Goal: Task Accomplishment & Management: Complete application form

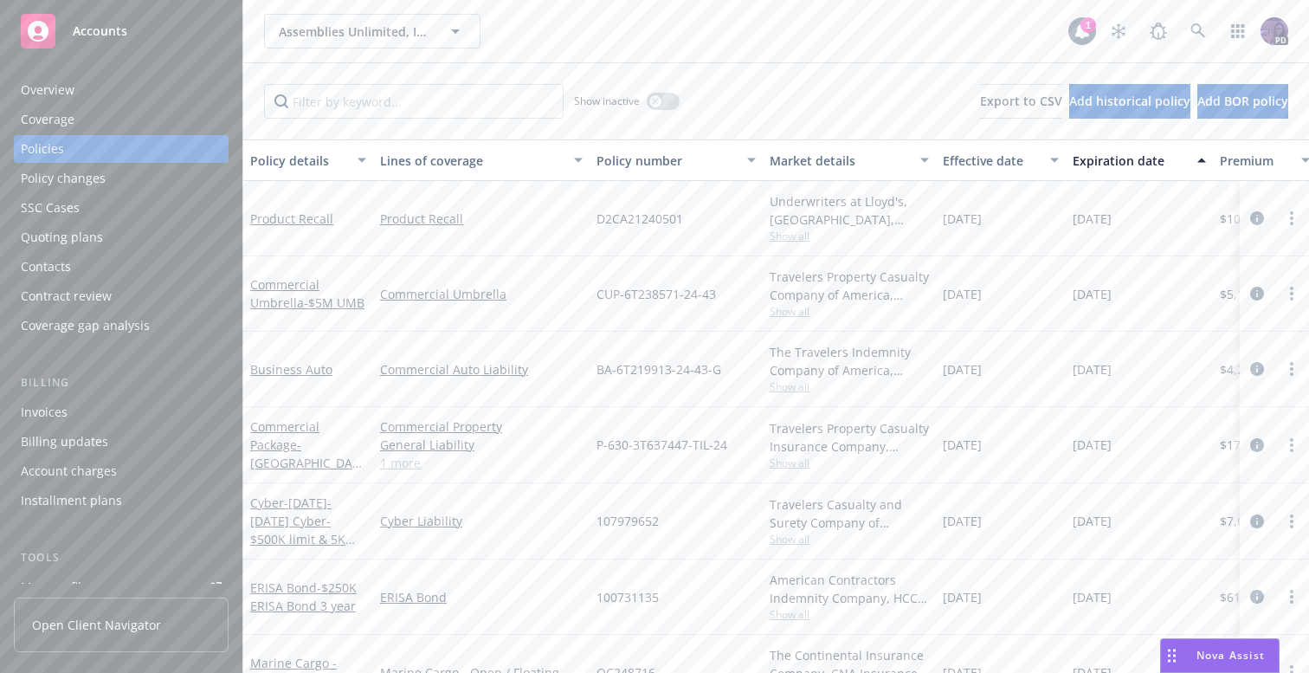
click at [145, 101] on div "Overview" at bounding box center [121, 90] width 201 height 28
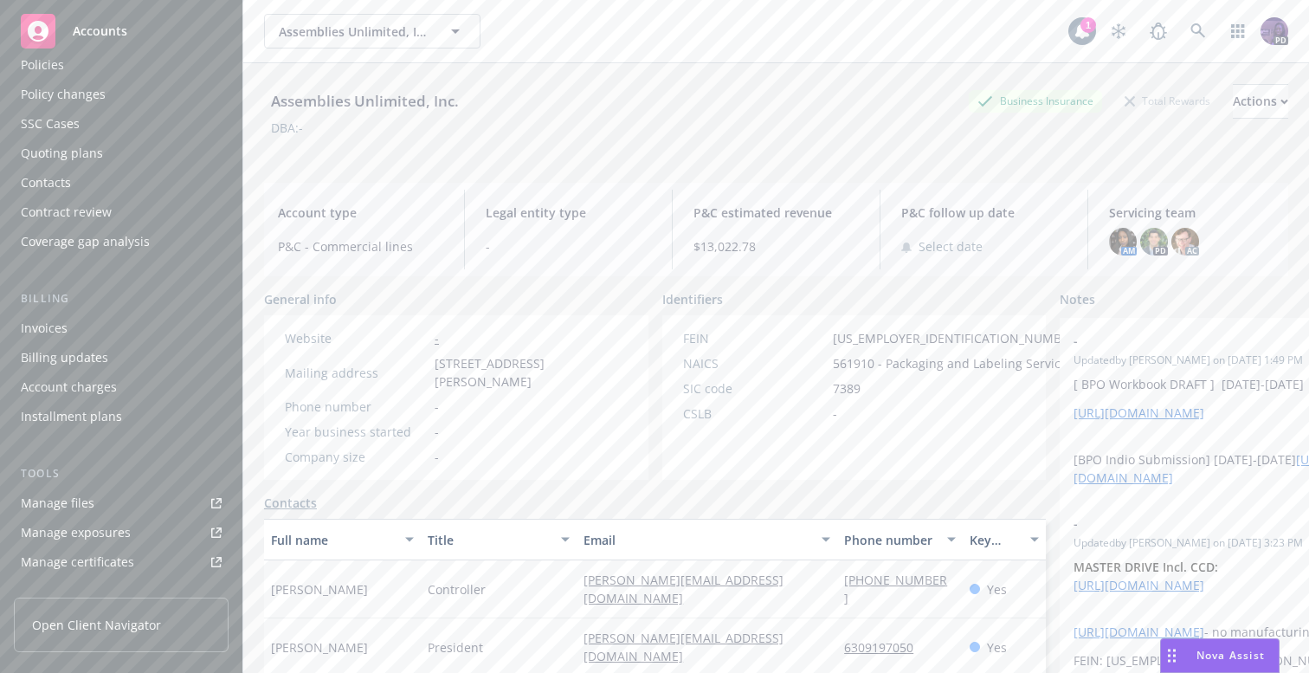
scroll to position [89, 0]
click at [93, 488] on link "Manage files" at bounding box center [121, 498] width 215 height 28
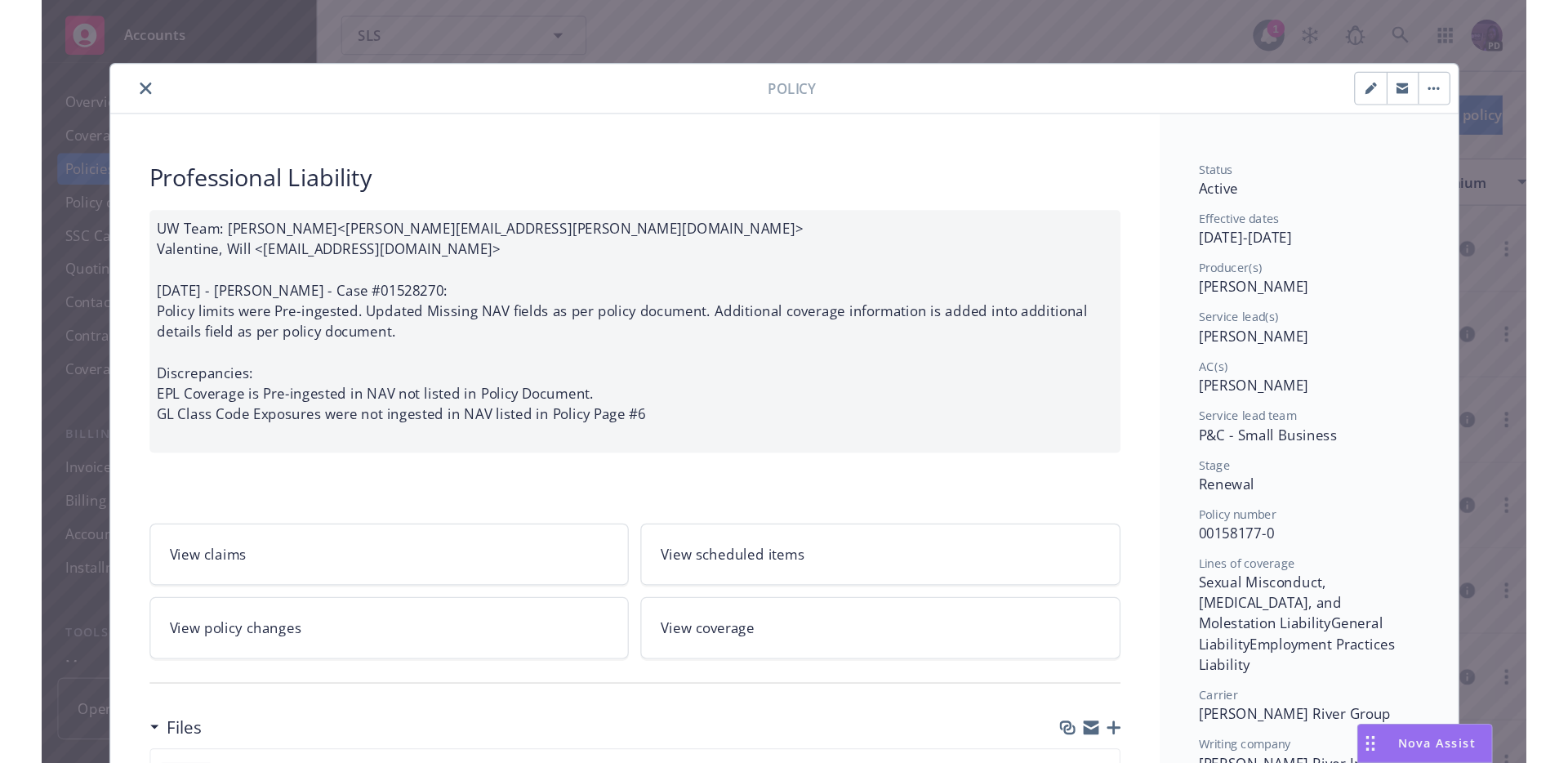
scroll to position [49, 0]
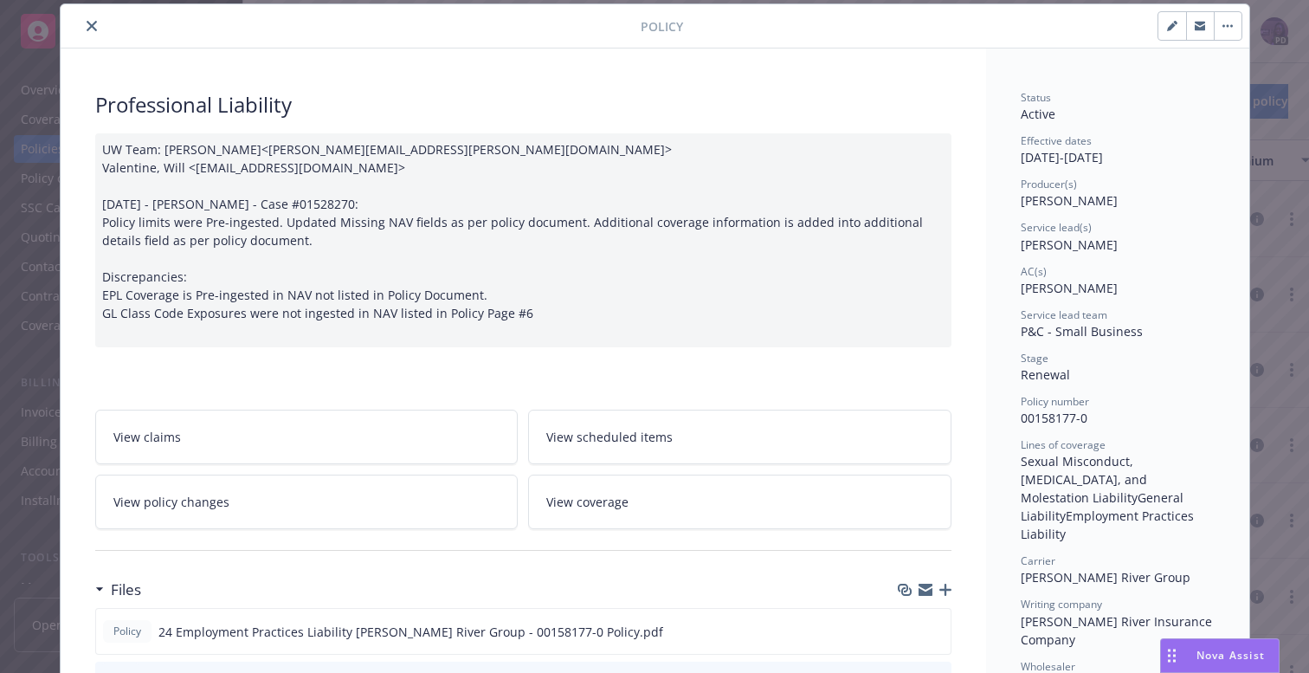
click at [81, 23] on button "close" at bounding box center [91, 26] width 21 height 21
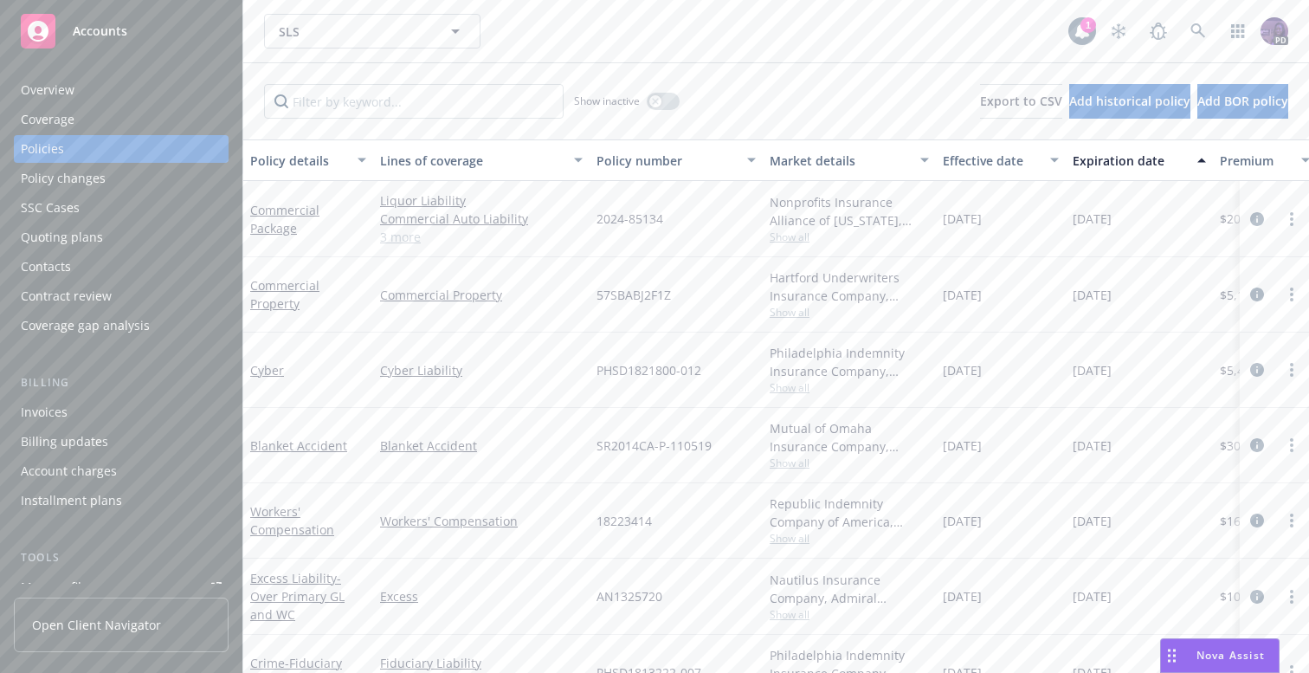
click at [545, 29] on div "SLS SLS" at bounding box center [666, 31] width 804 height 35
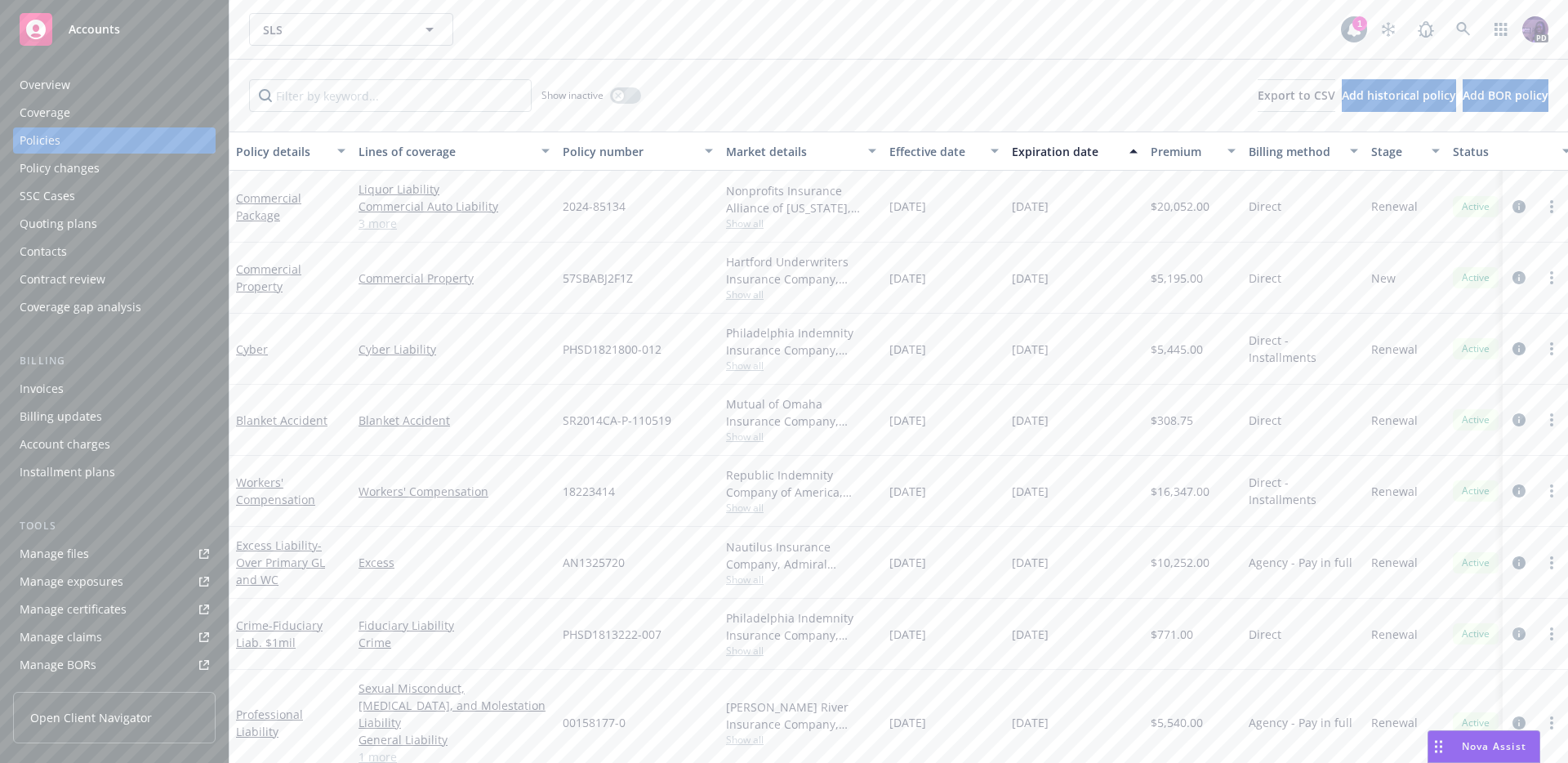
click at [625, 22] on div "SLS SLS" at bounding box center [795, 29] width 1093 height 33
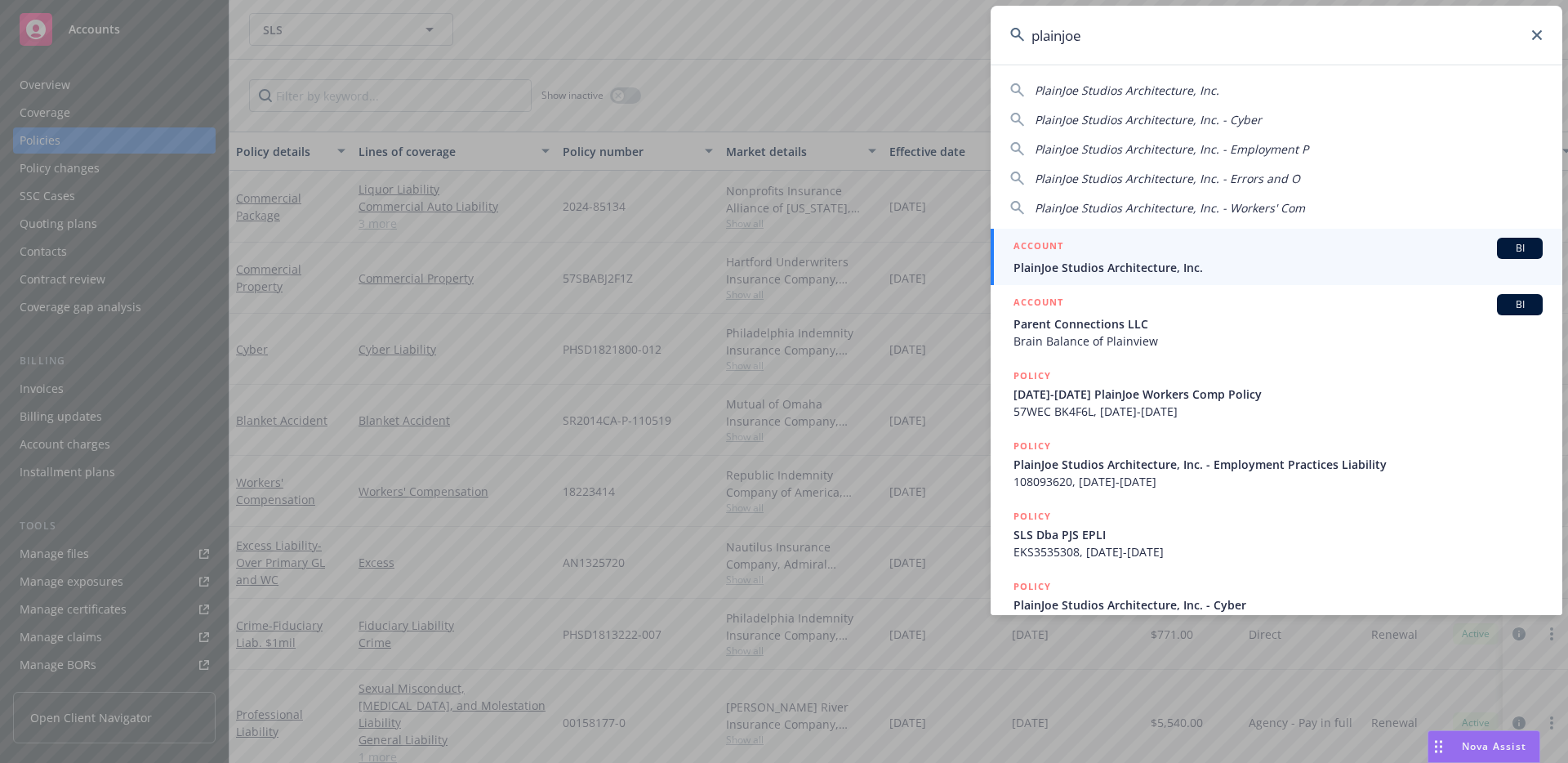
type input "plainjoe"
click at [1079, 243] on div "ACCOUNT BI" at bounding box center [1278, 248] width 529 height 22
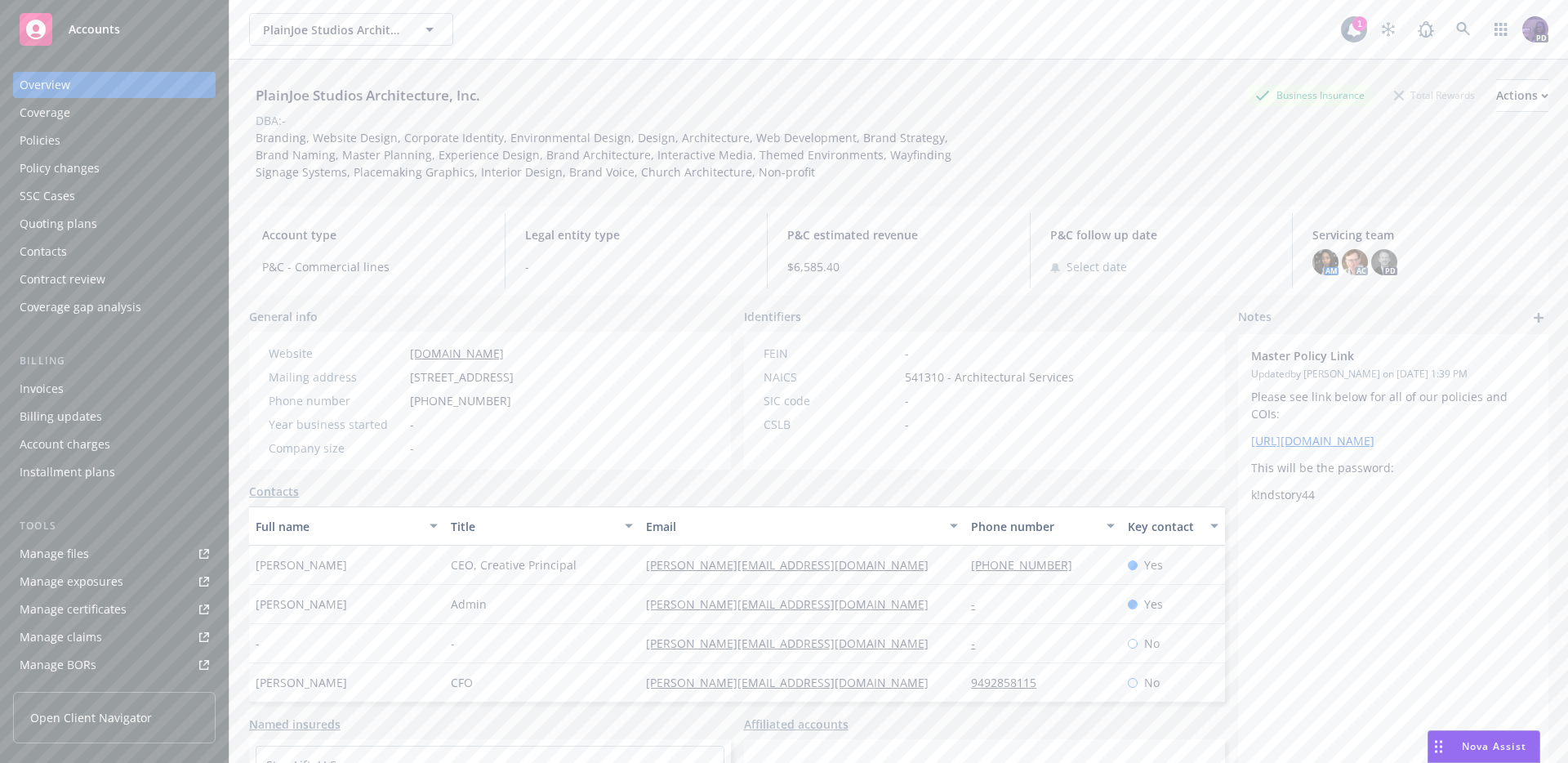
click at [129, 282] on div "Contract review" at bounding box center [114, 279] width 190 height 26
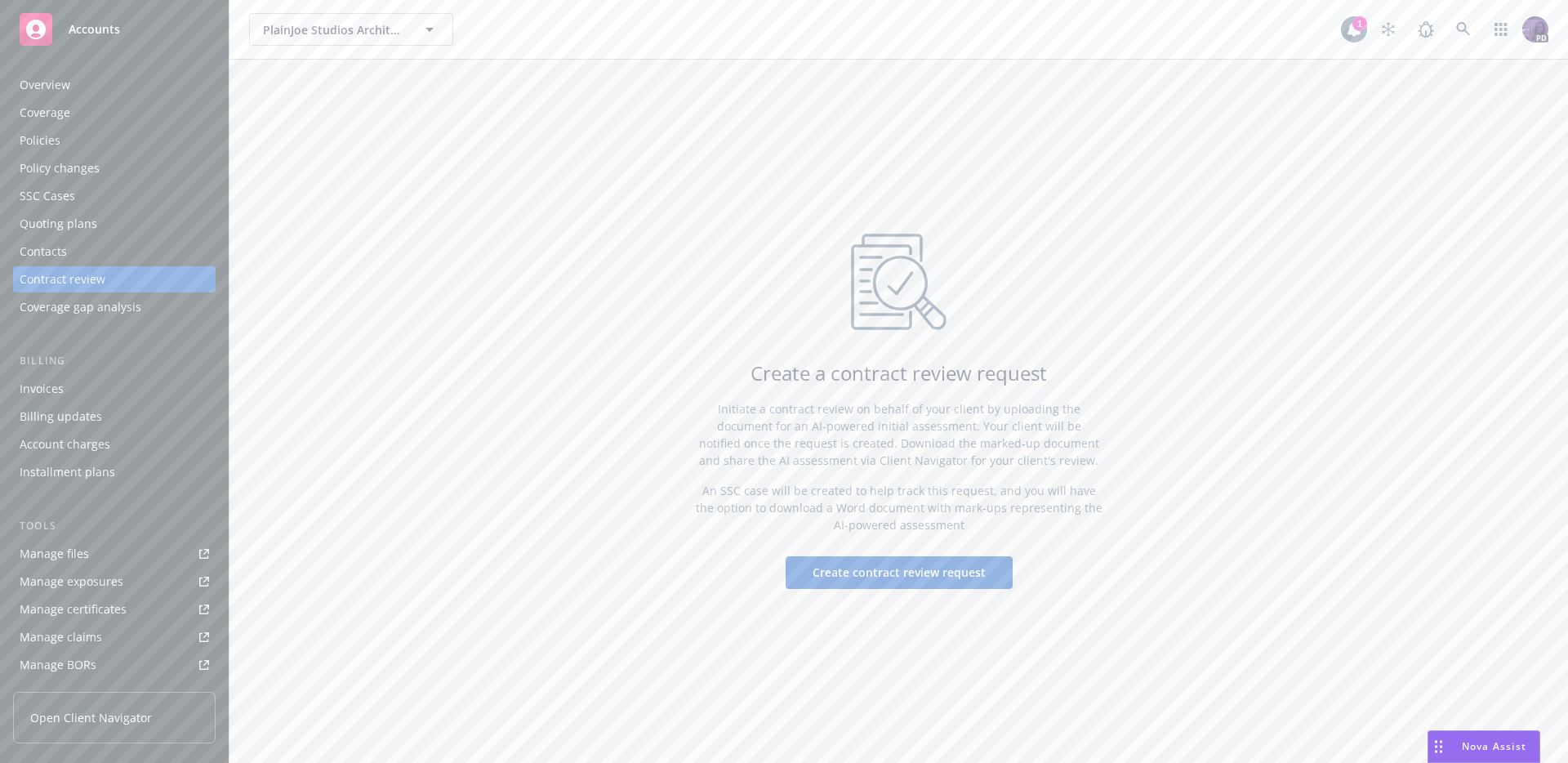
click at [874, 584] on button "Create contract review request" at bounding box center [899, 572] width 227 height 33
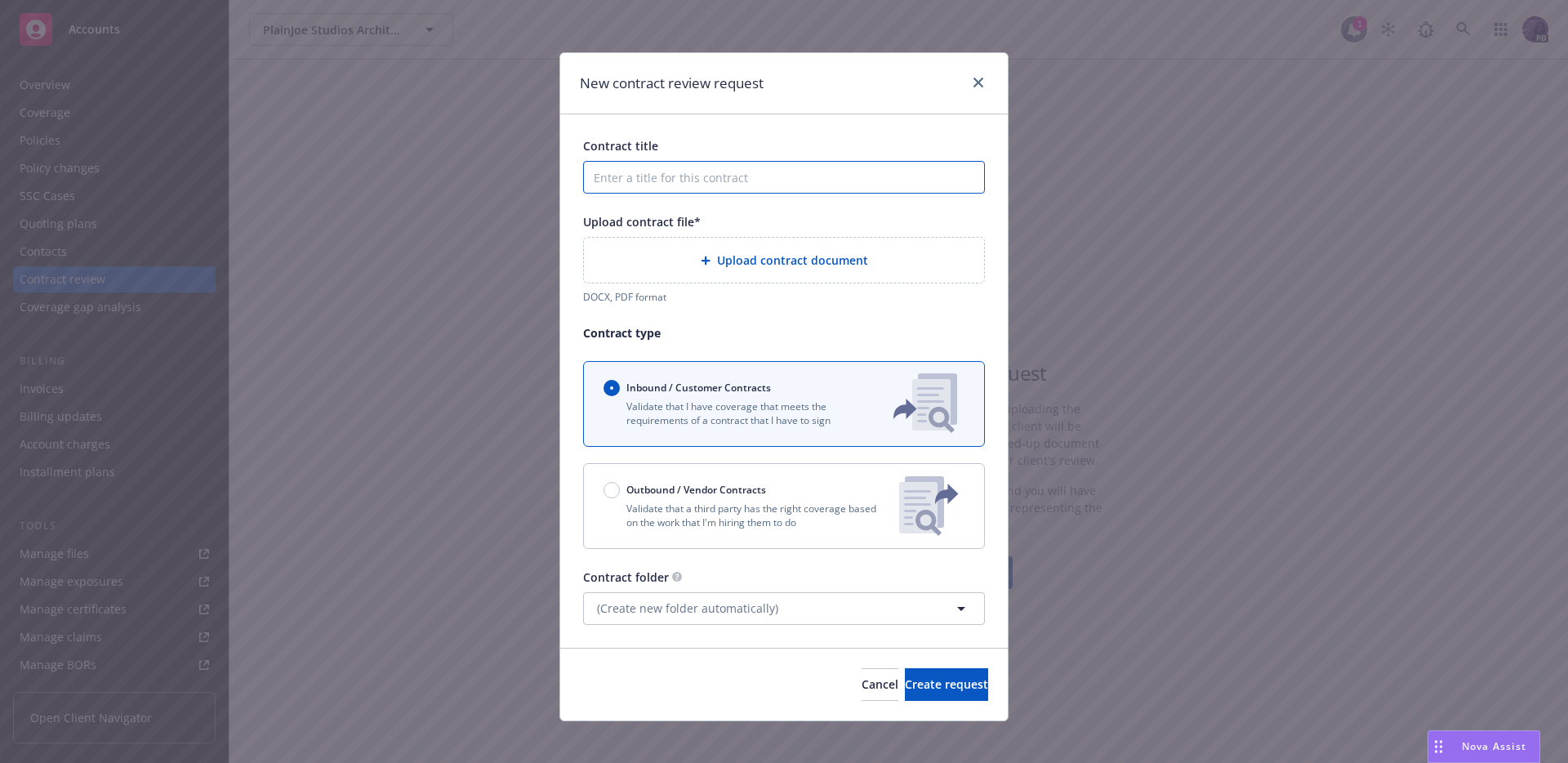
click at [679, 174] on input "Contract title" at bounding box center [784, 177] width 402 height 33
type input "Univeristy of California"
click at [852, 258] on span "Upload contract document" at bounding box center [792, 260] width 151 height 17
click at [758, 261] on span "Upload contract document" at bounding box center [792, 260] width 151 height 17
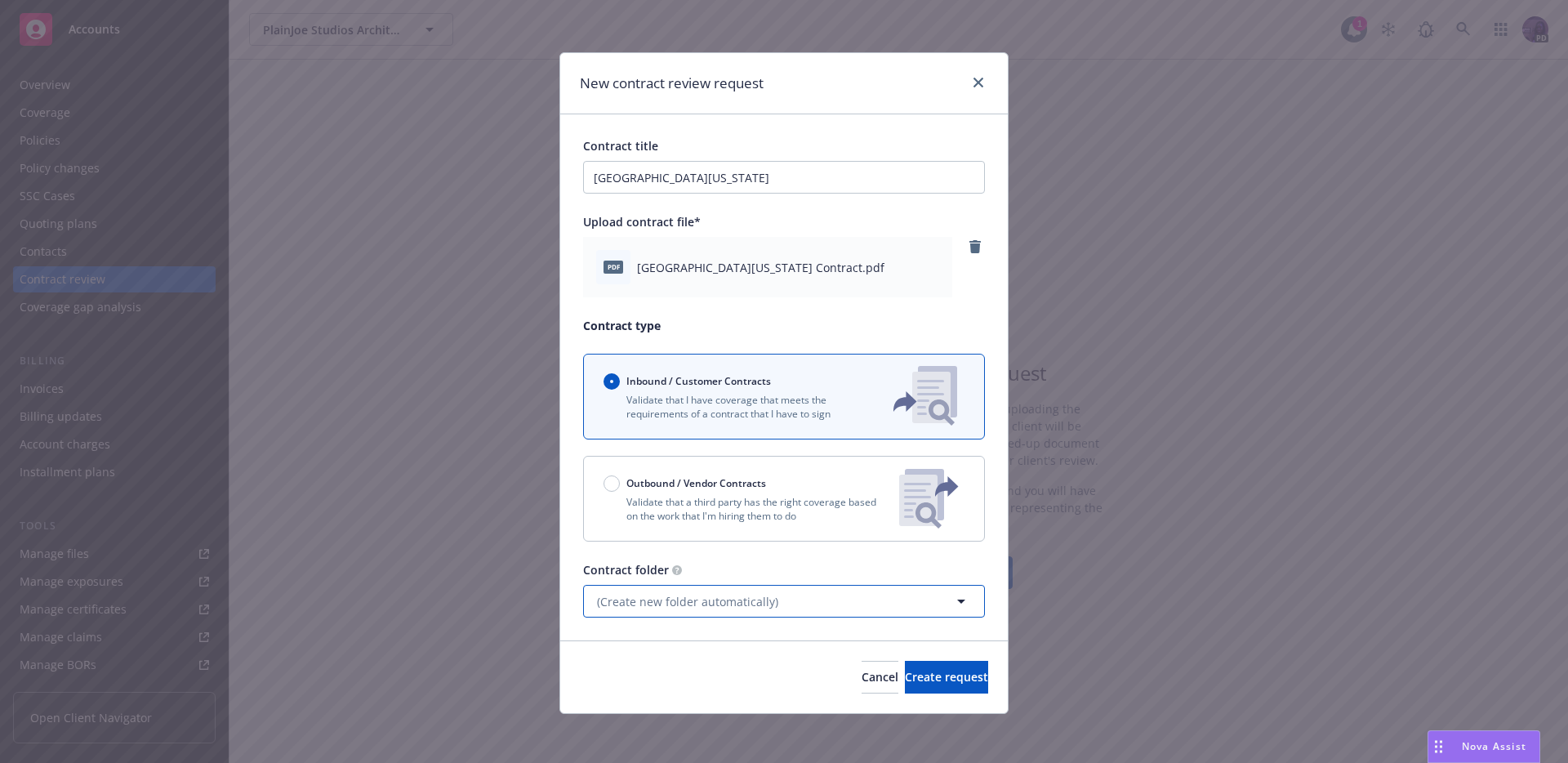
click at [891, 593] on button "(Create new folder automatically)" at bounding box center [784, 601] width 402 height 33
click at [889, 593] on input at bounding box center [781, 602] width 342 height 17
click at [832, 561] on div "Contract folder" at bounding box center [784, 570] width 402 height 17
click at [918, 634] on span "Create request" at bounding box center [946, 676] width 83 height 15
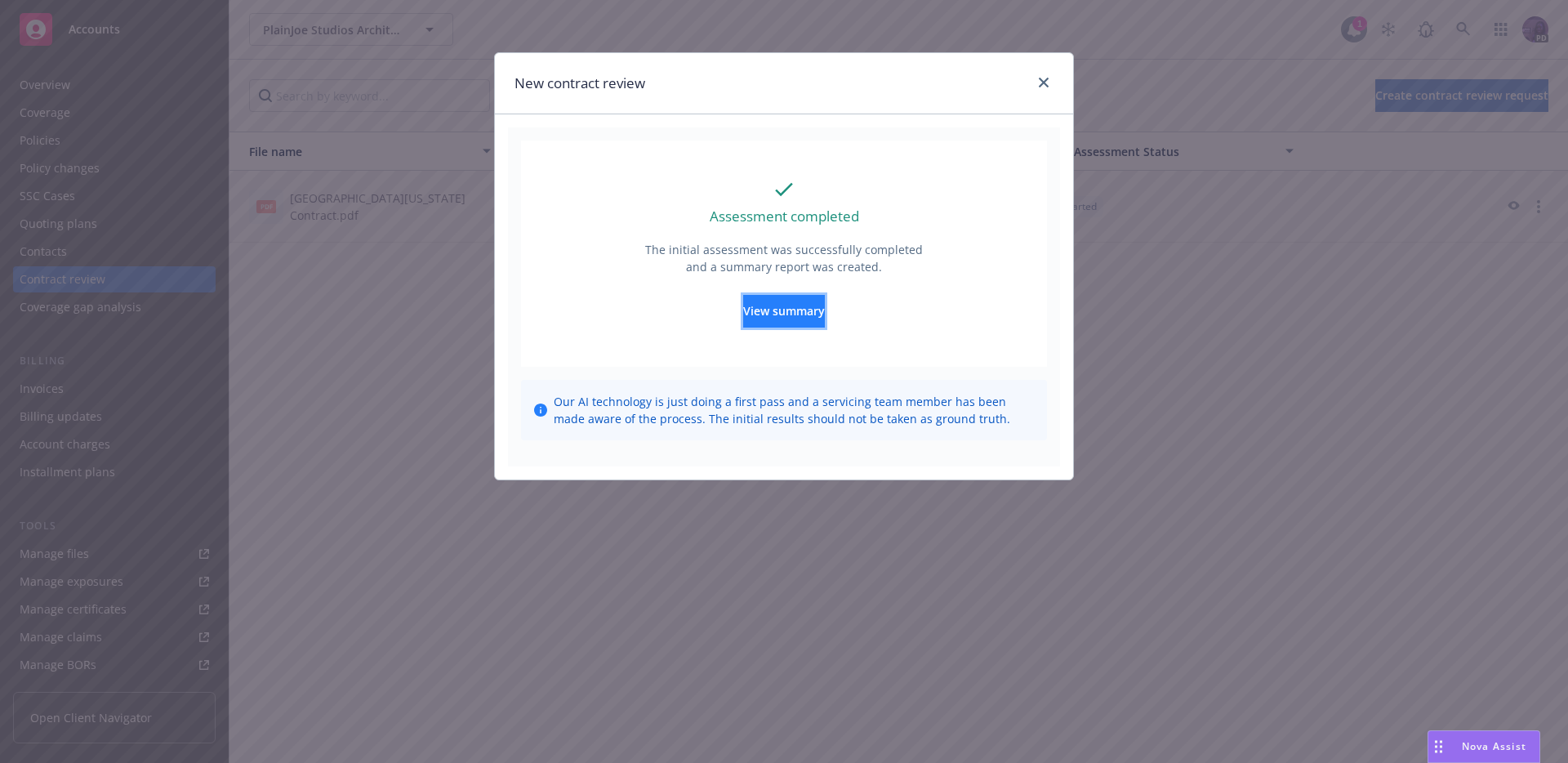
click at [780, 306] on span "View summary" at bounding box center [784, 310] width 82 height 15
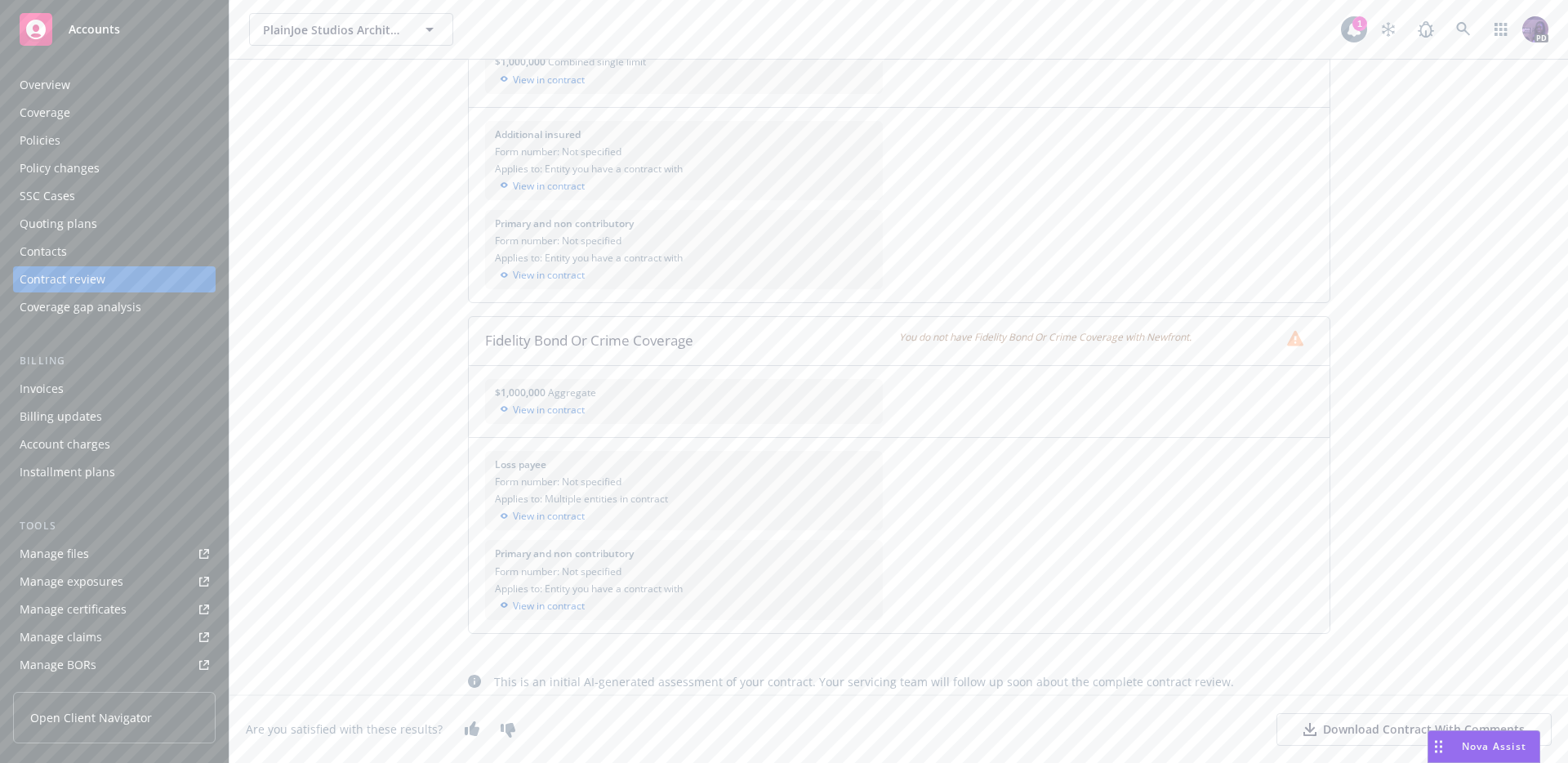
scroll to position [1525, 0]
click at [125, 133] on div "Policies" at bounding box center [114, 141] width 190 height 26
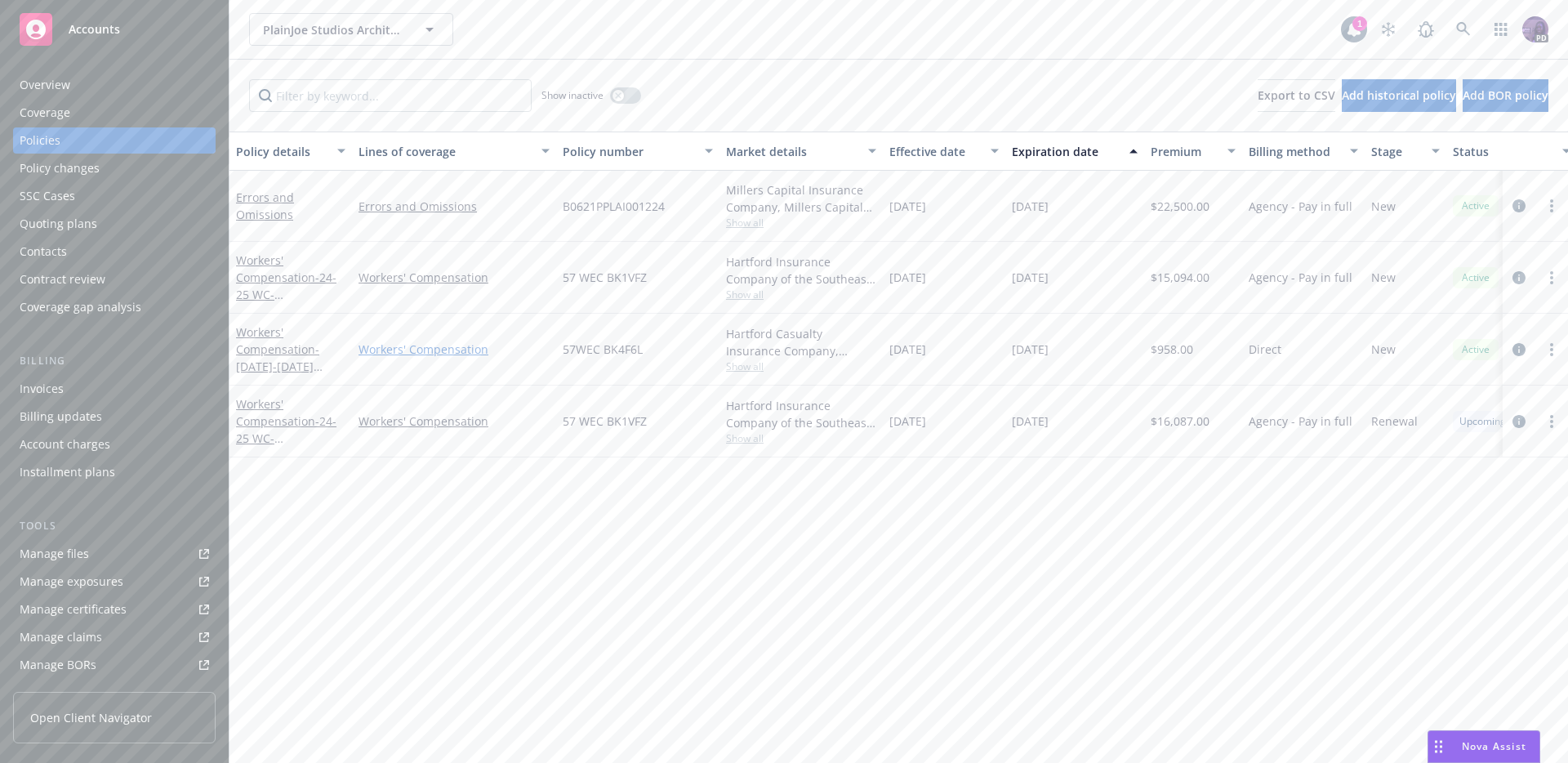
click at [423, 352] on link "Workers' Compensation" at bounding box center [454, 349] width 192 height 17
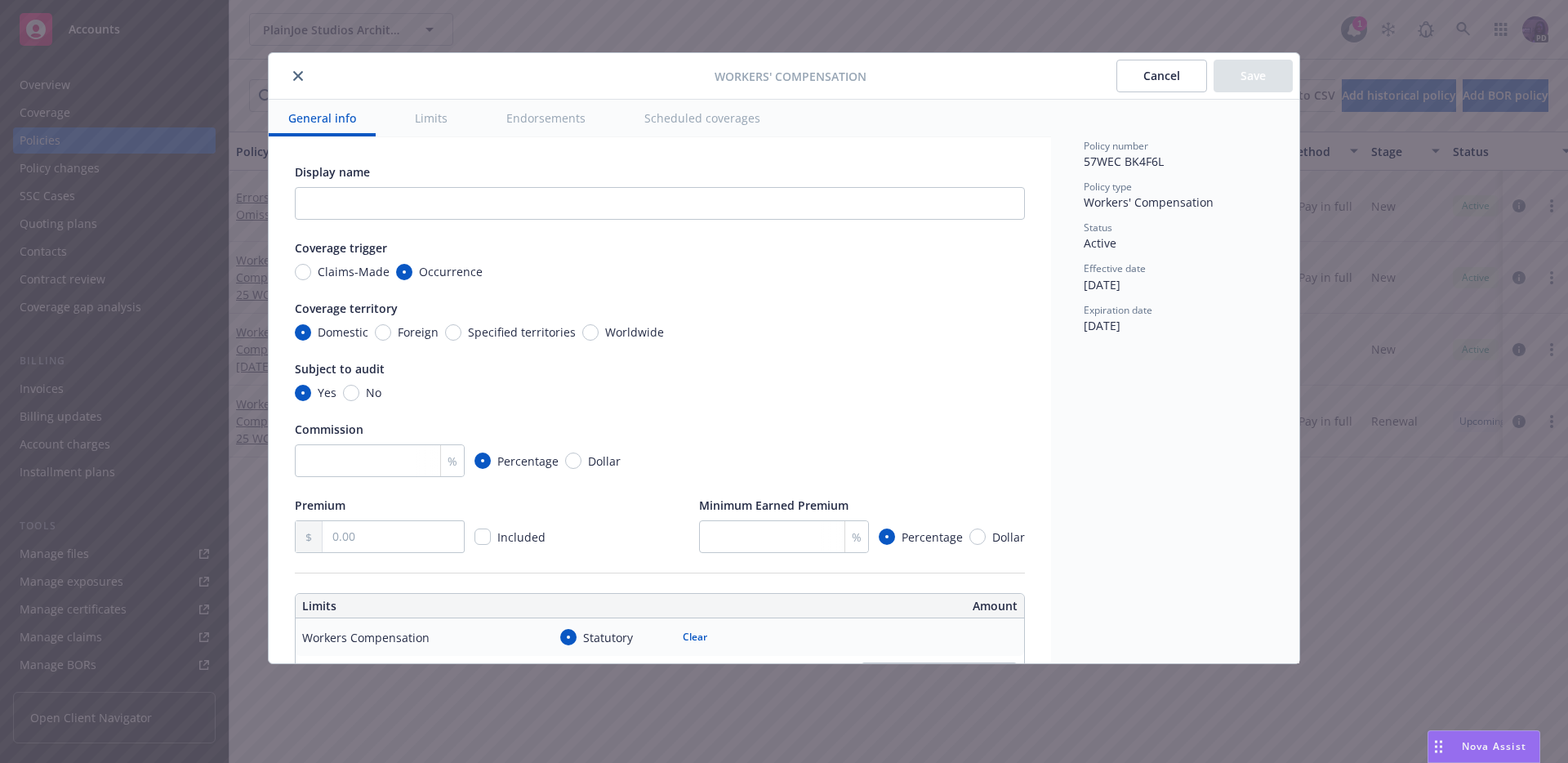
click at [1159, 67] on button "Cancel" at bounding box center [1162, 75] width 91 height 33
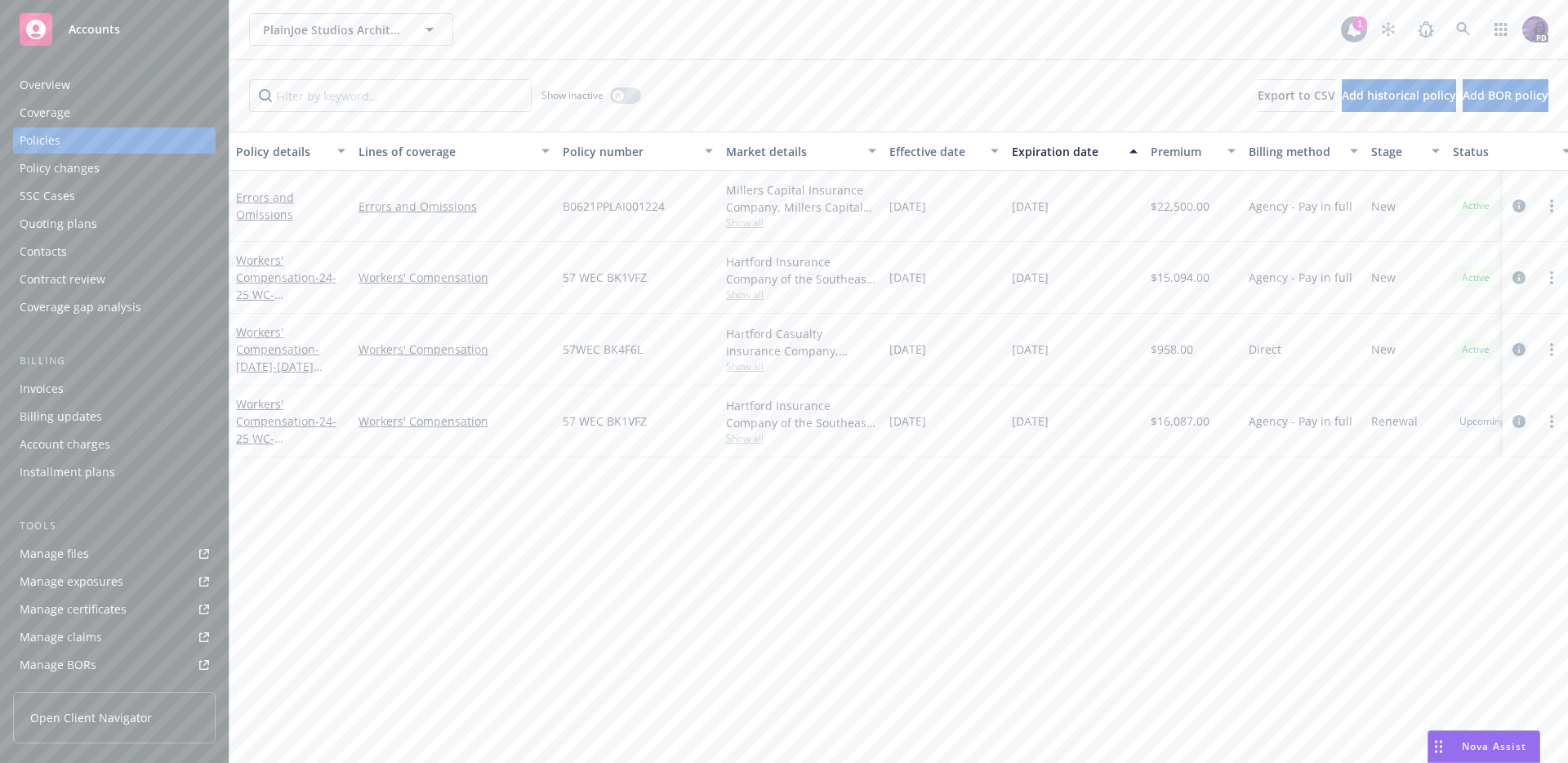
click at [1234, 350] on link "circleInformation" at bounding box center [1519, 349] width 20 height 20
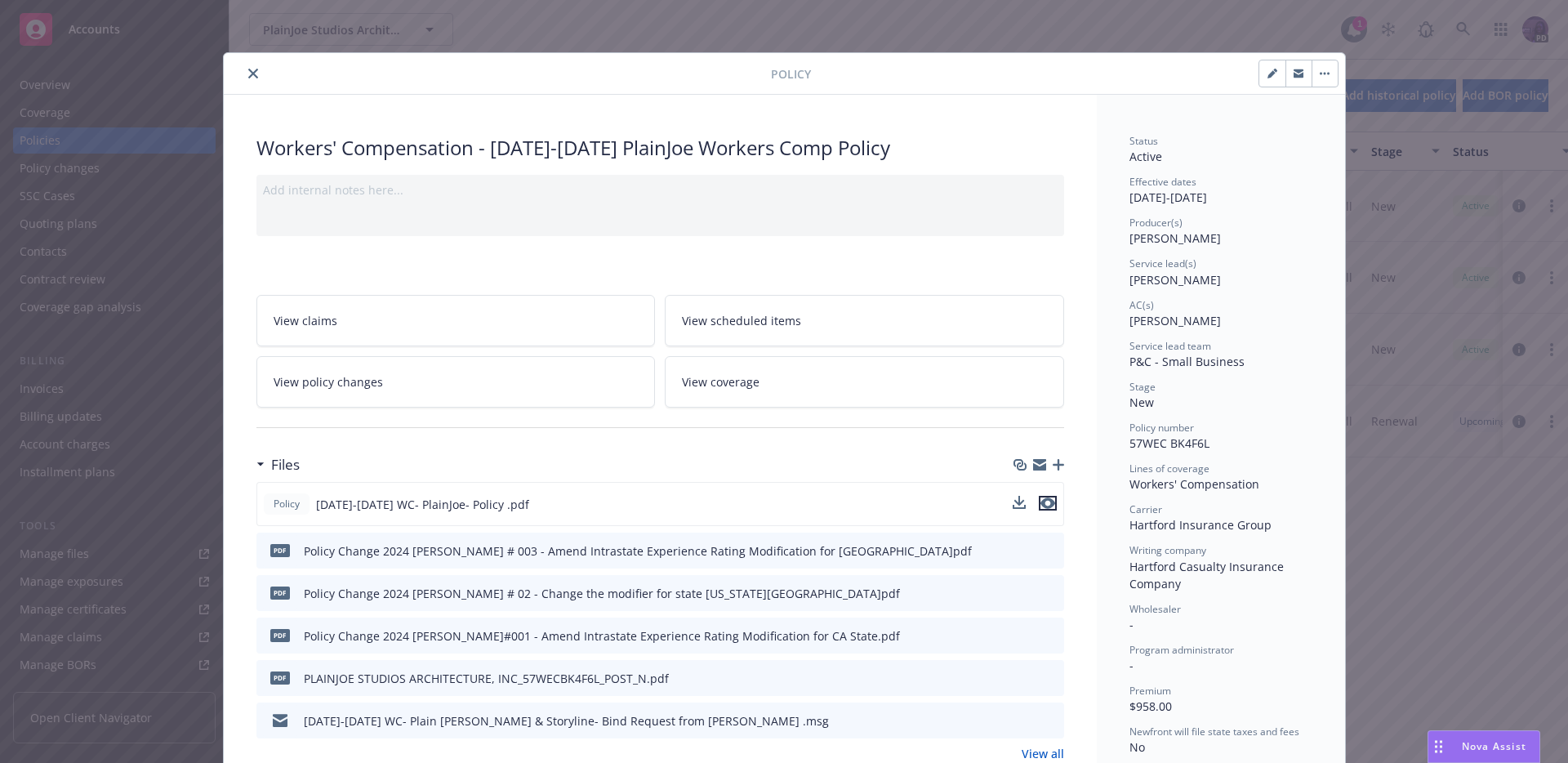
click at [1048, 506] on icon "preview file" at bounding box center [1048, 503] width 15 height 11
click at [249, 70] on icon "close" at bounding box center [253, 74] width 9 height 9
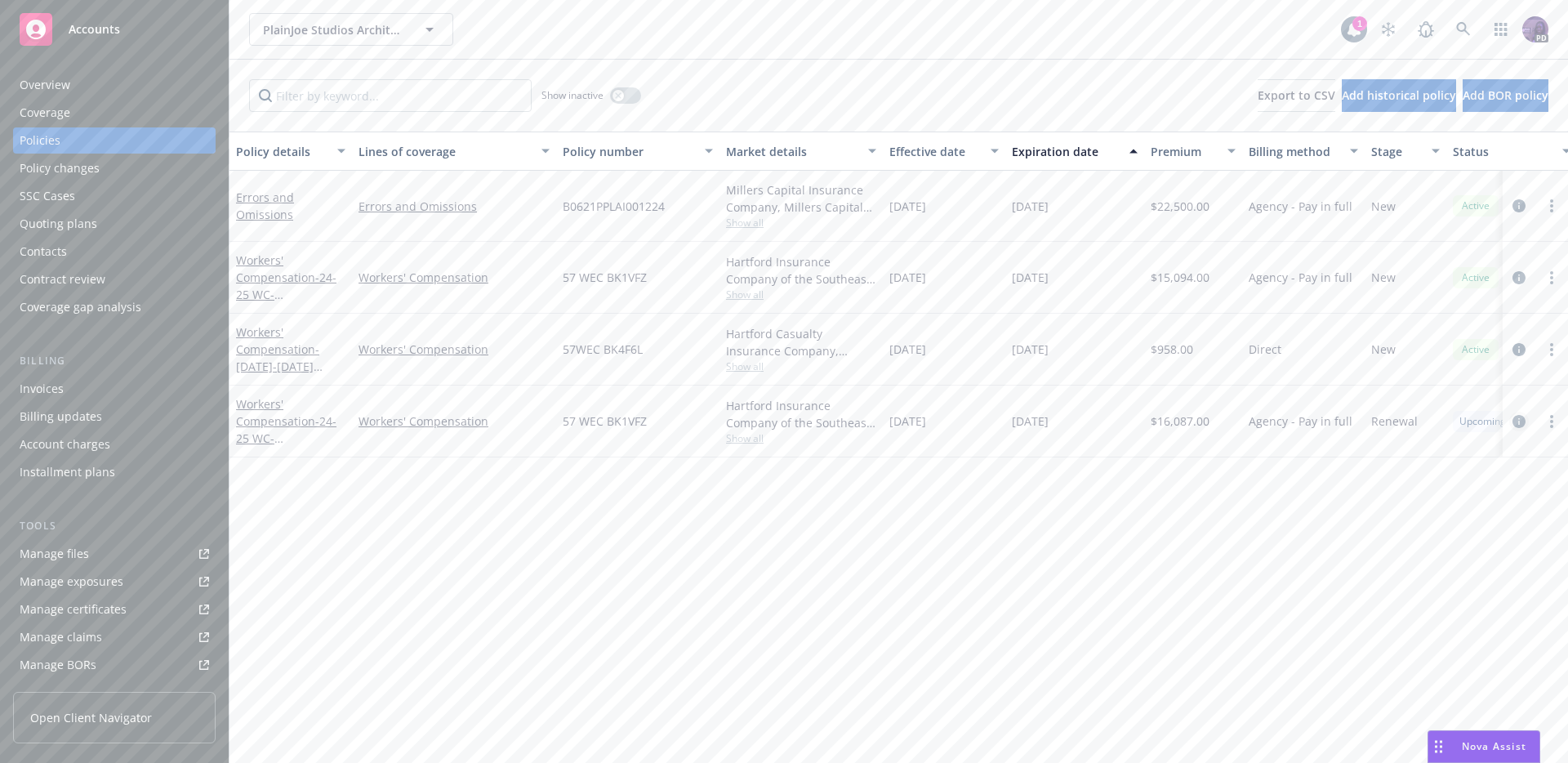
click at [1234, 423] on link "circleInformation" at bounding box center [1519, 421] width 20 height 20
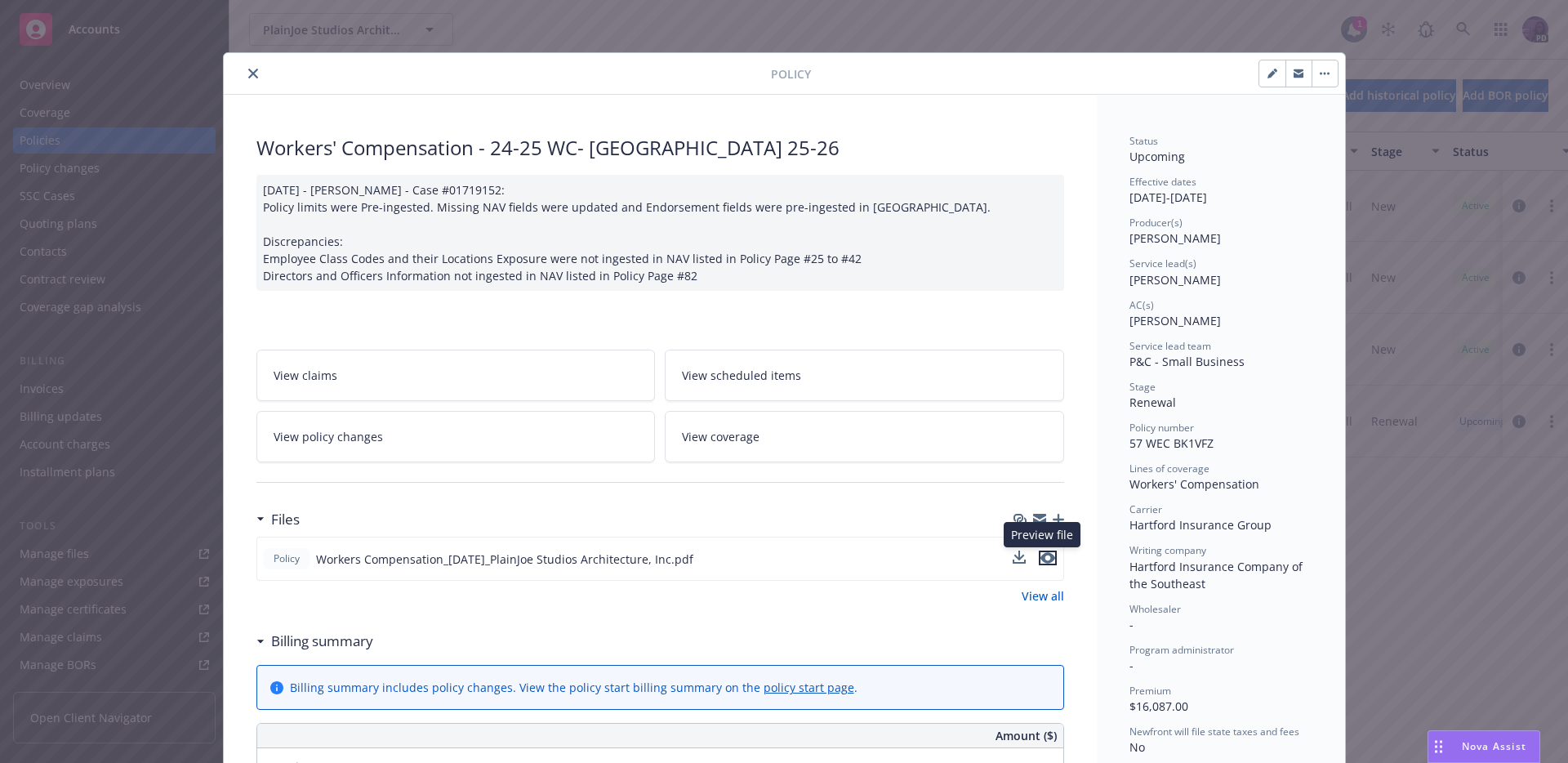
click at [1045, 556] on icon "preview file" at bounding box center [1048, 557] width 15 height 11
click at [250, 70] on icon "close" at bounding box center [253, 74] width 9 height 9
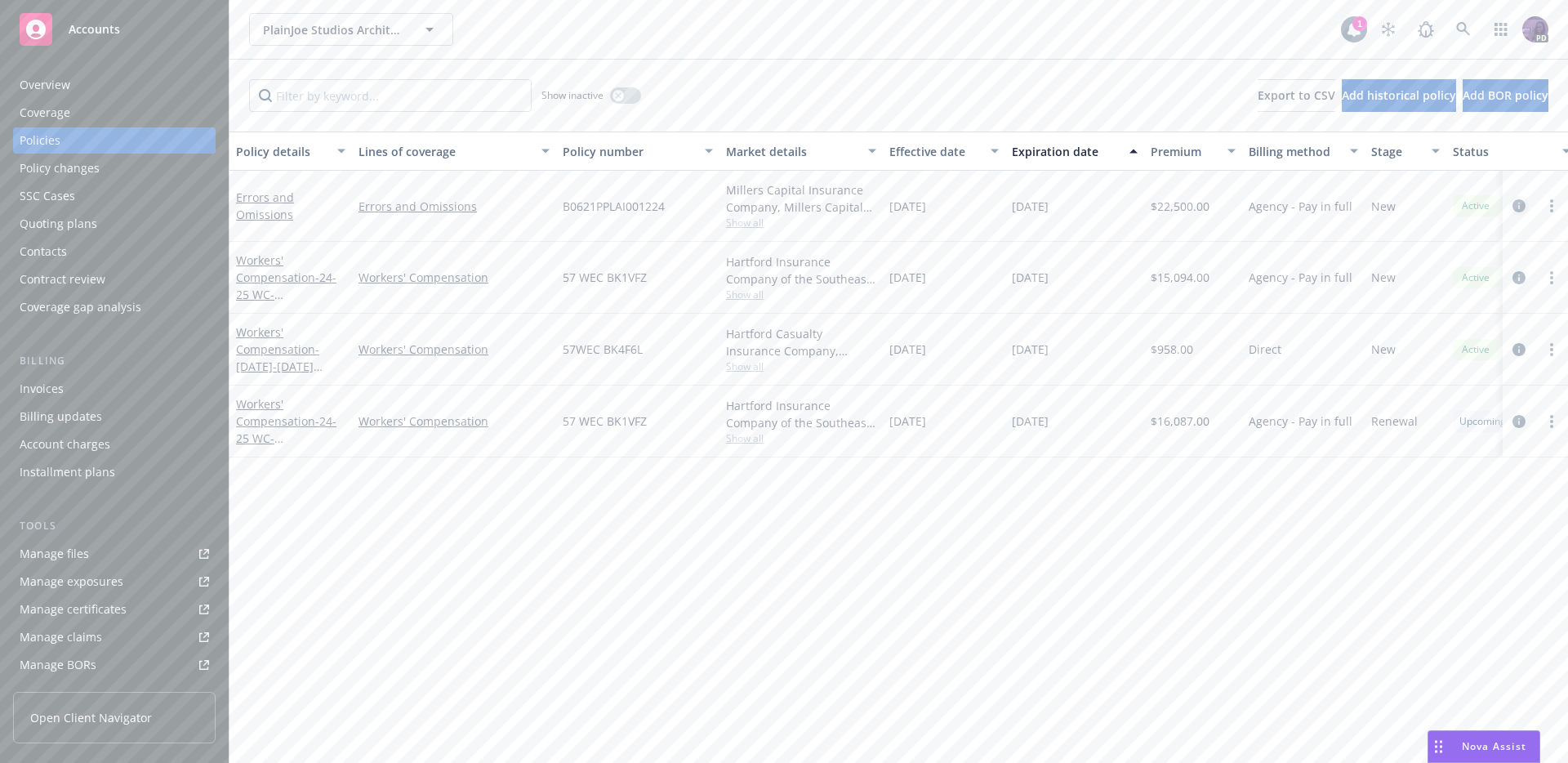
click at [1234, 205] on icon "circleInformation" at bounding box center [1520, 206] width 13 height 13
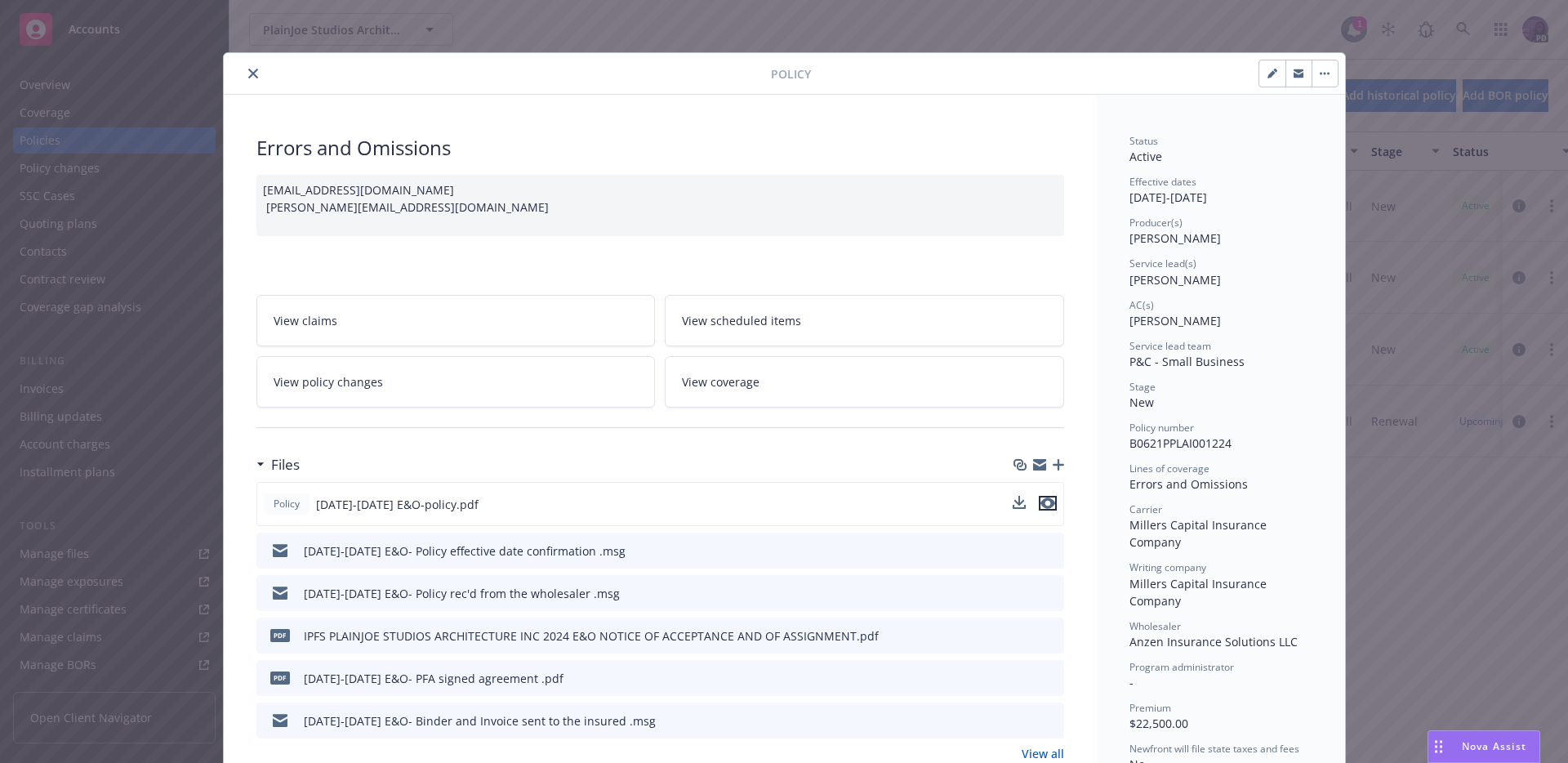
click at [1045, 497] on icon "preview file" at bounding box center [1048, 503] width 15 height 11
click at [248, 70] on icon "close" at bounding box center [253, 74] width 9 height 9
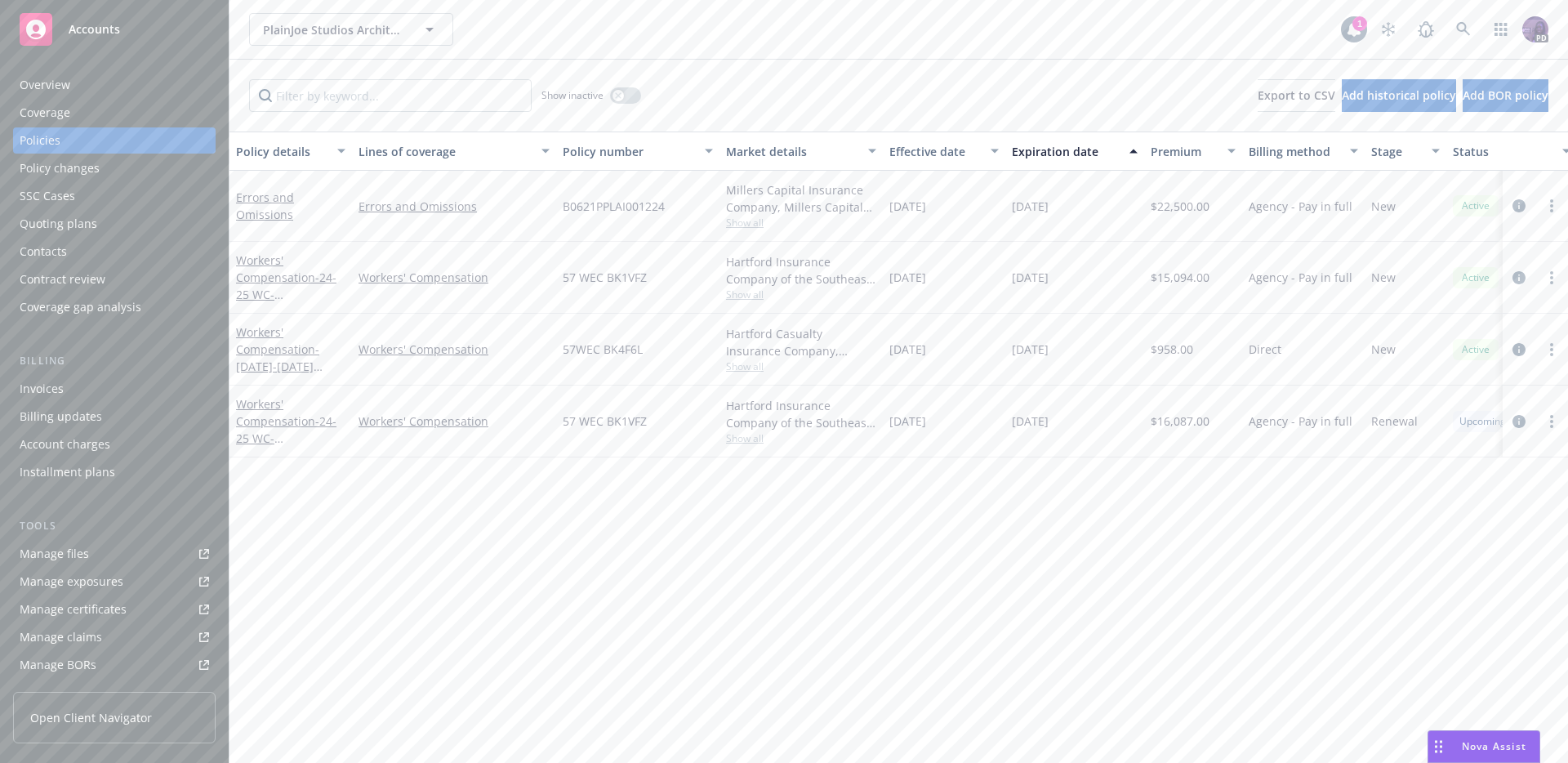
click at [802, 18] on div "PlainJoe Studios Architecture, Inc. PlainJoe Studios Architecture, Inc." at bounding box center [795, 29] width 1093 height 33
click at [799, 8] on div "PlainJoe Studios Architecture, Inc. PlainJoe Studios Architecture, Inc. 1 PD" at bounding box center [898, 29] width 1339 height 58
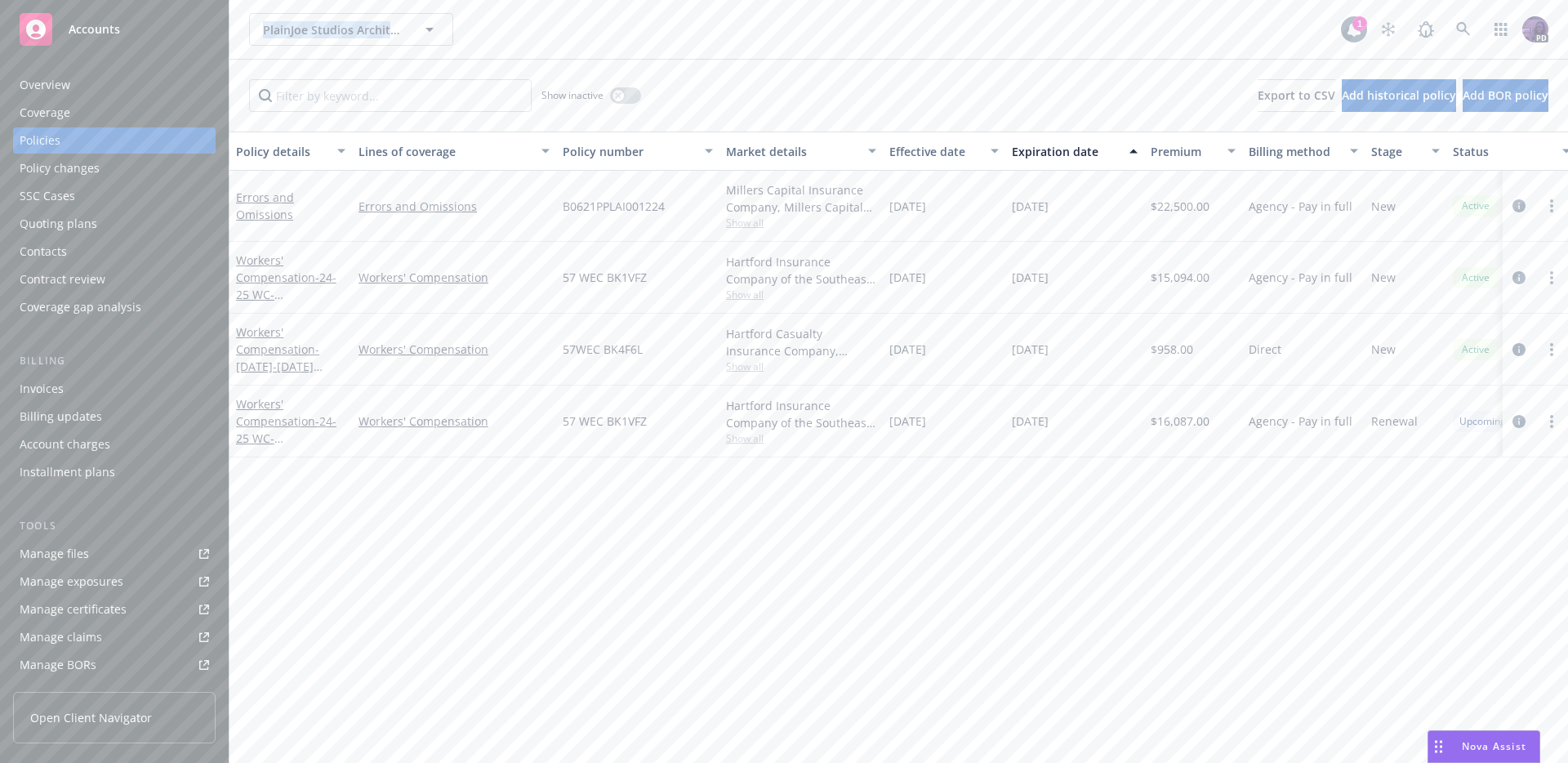
click at [799, 8] on div "PlainJoe Studios Architecture, Inc. PlainJoe Studios Architecture, Inc. 1 PD" at bounding box center [898, 29] width 1339 height 58
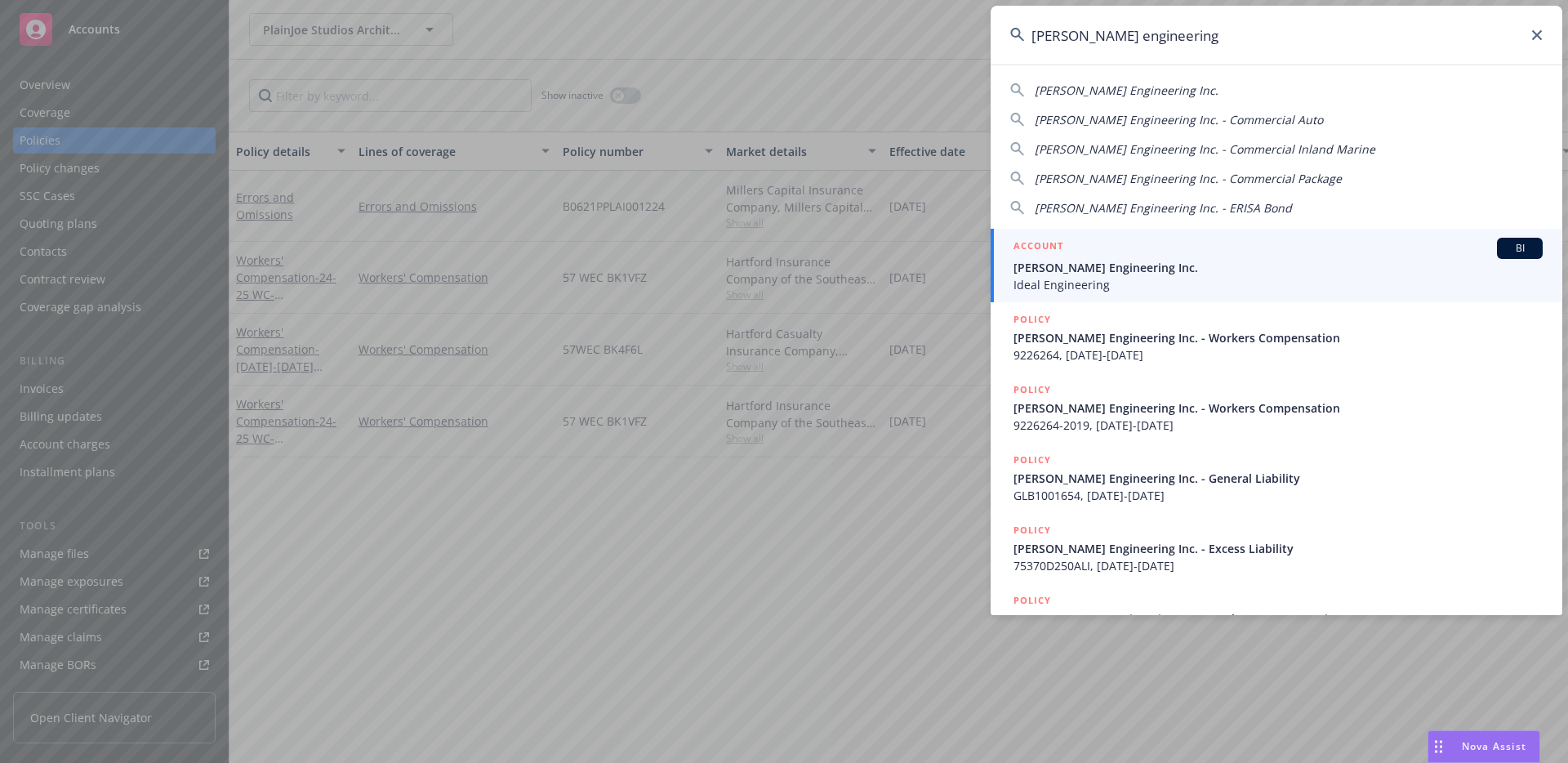
type input "alfaro engineering"
click at [1106, 283] on span "Ideal Engineering" at bounding box center [1278, 285] width 529 height 17
